Goal: Entertainment & Leisure: Consume media (video, audio)

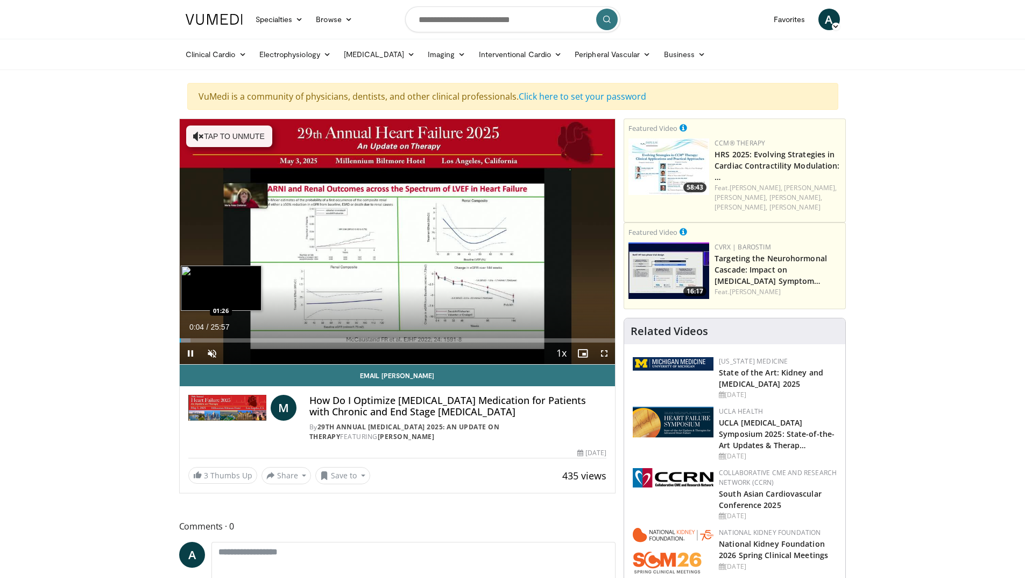
click at [204, 339] on div "Loaded : 2.54% 00:04 01:26" at bounding box center [398, 340] width 436 height 4
click at [210, 352] on span "Video Player" at bounding box center [212, 353] width 22 height 22
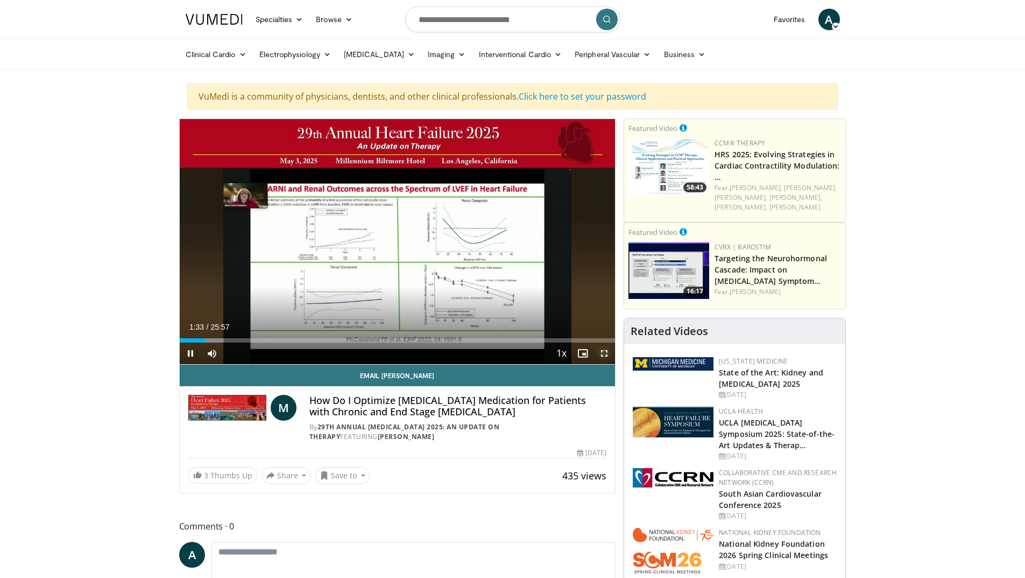
click at [608, 353] on span "Video Player" at bounding box center [605, 353] width 22 height 22
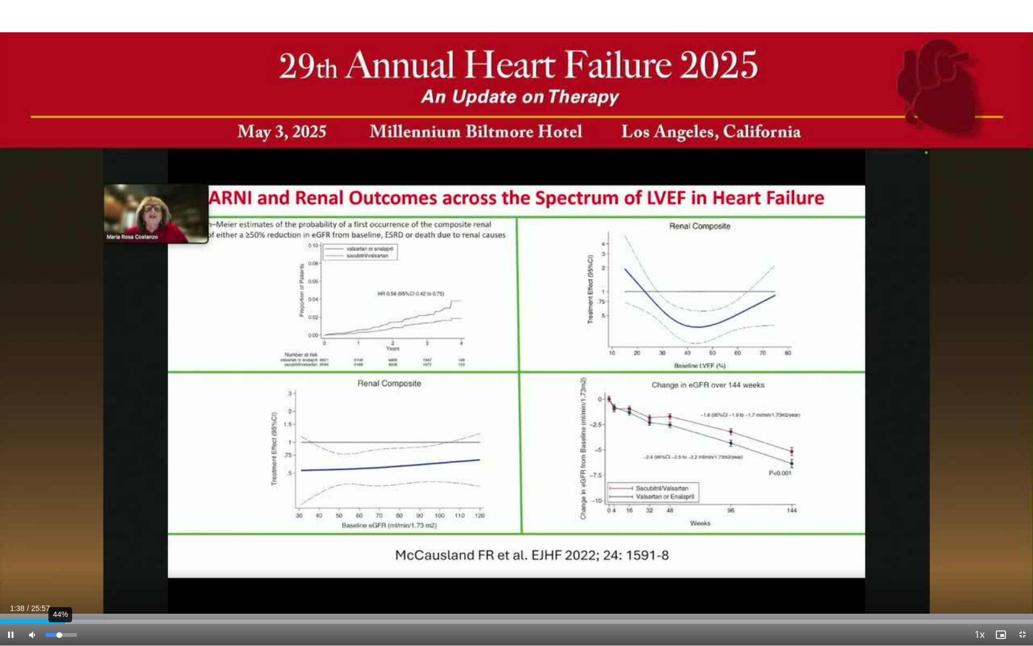
click at [59, 577] on div "Volume Level" at bounding box center [52, 635] width 13 height 4
click at [53, 577] on video-js "**********" at bounding box center [516, 323] width 1033 height 646
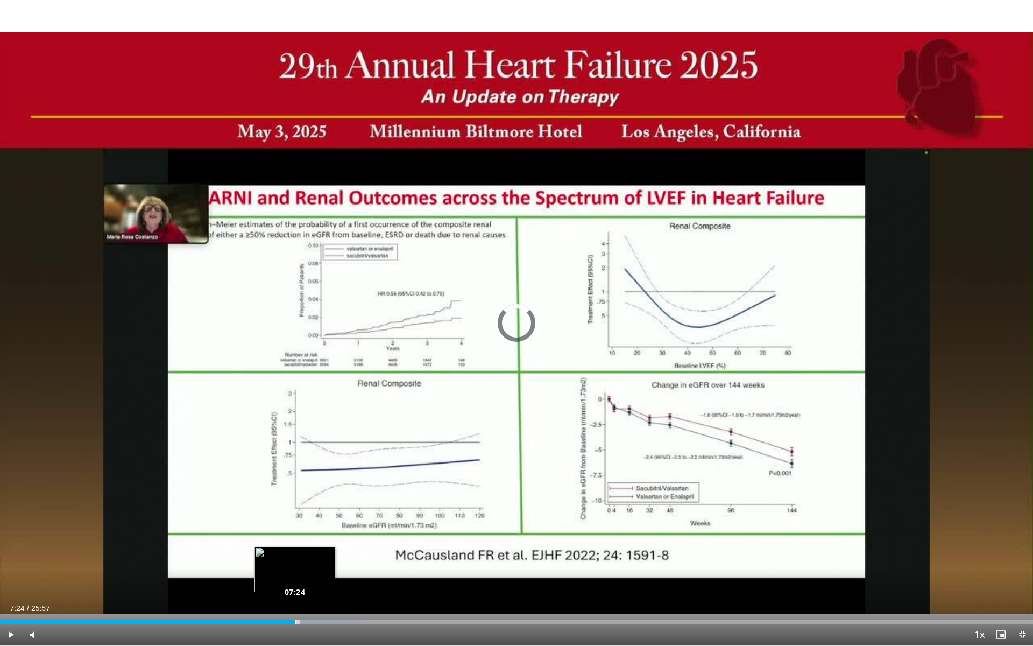
click at [295, 577] on div "Loaded : 35.04% 07:24 07:24" at bounding box center [516, 621] width 1033 height 4
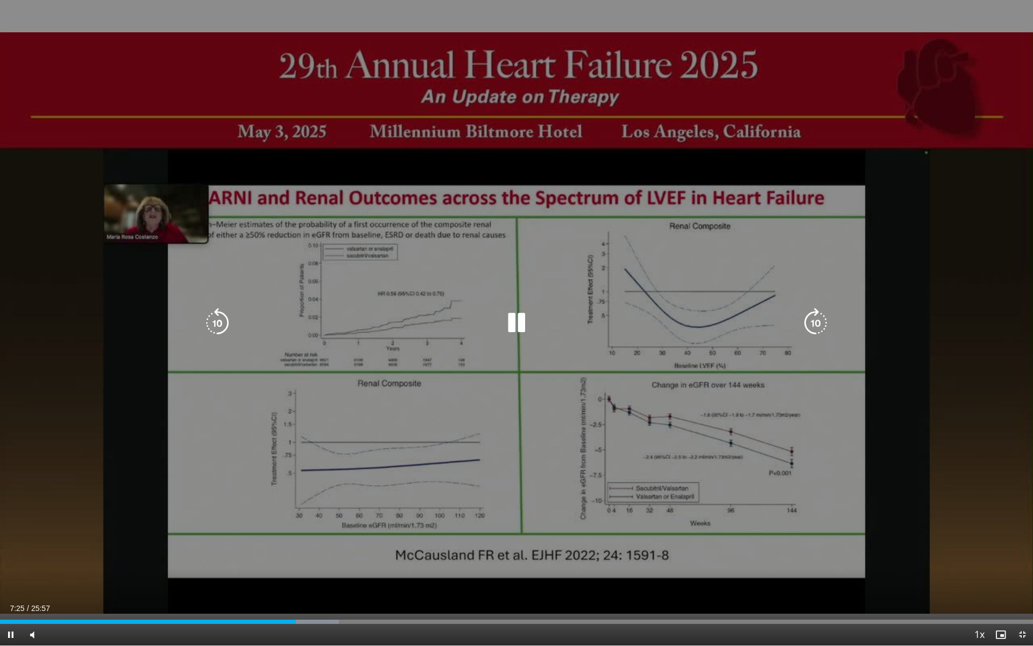
click at [42, 442] on div "10 seconds Tap to unmute" at bounding box center [516, 322] width 1033 height 645
click at [23, 429] on div "10 seconds Tap to unmute" at bounding box center [516, 322] width 1033 height 645
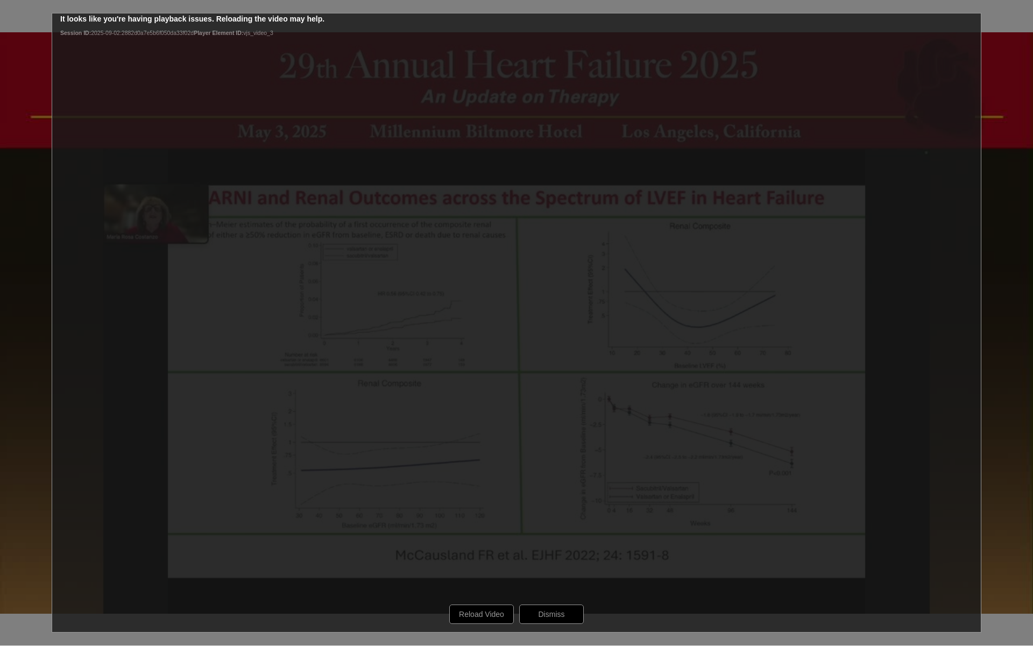
click at [534, 577] on div "10 seconds Tap to unmute" at bounding box center [516, 322] width 1033 height 645
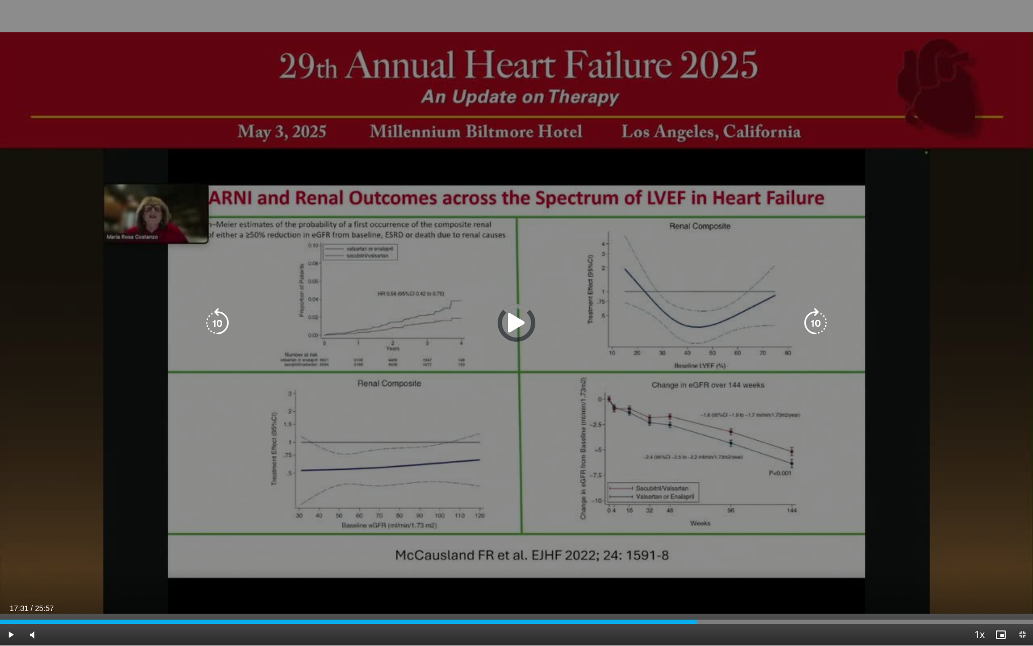
click at [511, 323] on icon "Video Player" at bounding box center [517, 323] width 30 height 30
